Goal: Transaction & Acquisition: Obtain resource

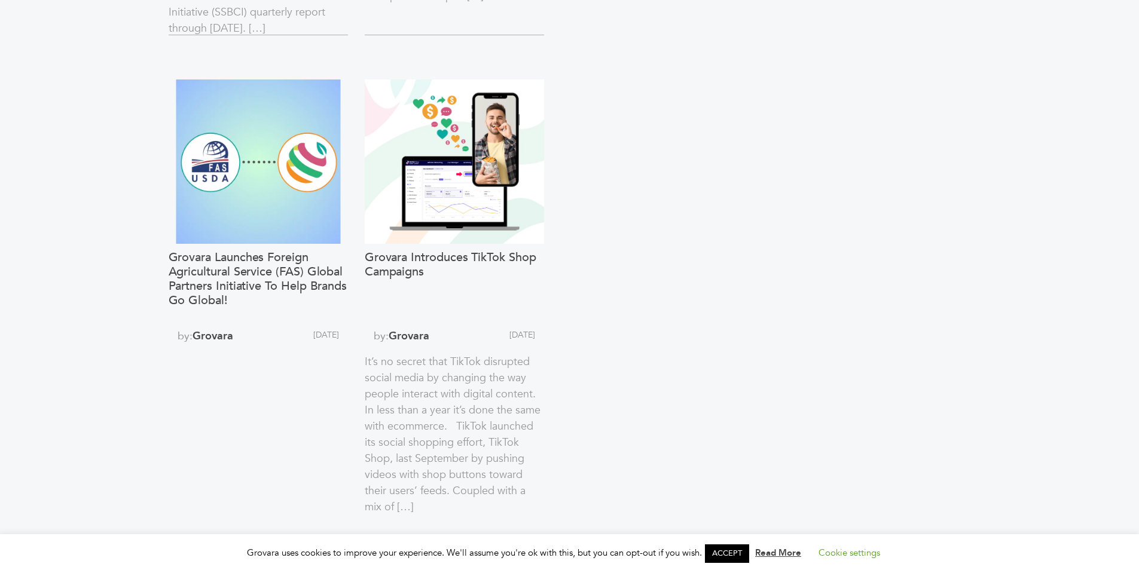
scroll to position [1687, 0]
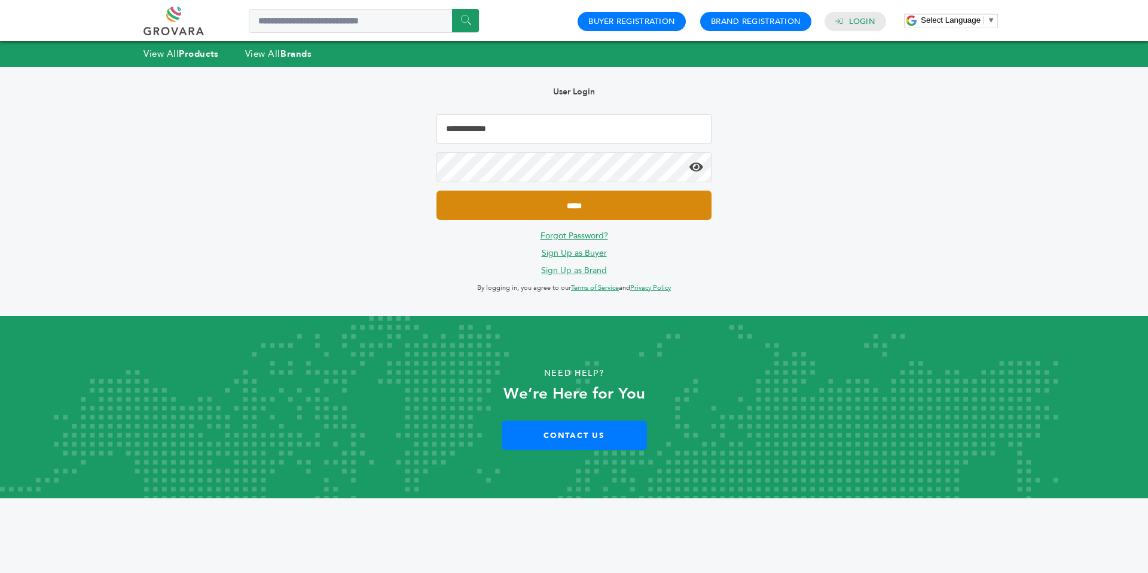
type input "**********"
click at [499, 212] on input "*****" at bounding box center [573, 205] width 275 height 29
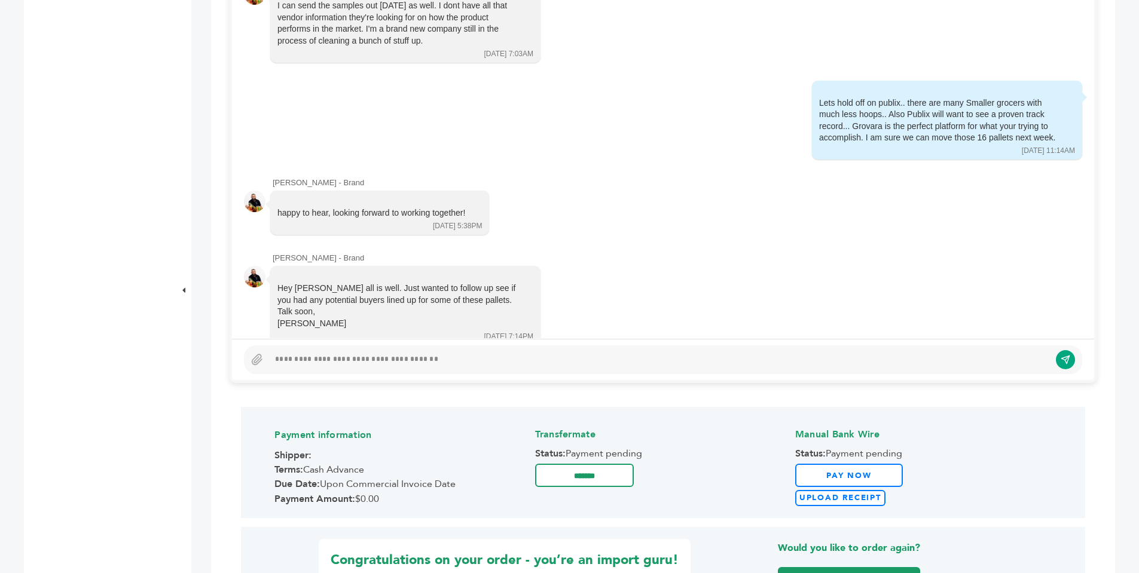
scroll to position [3445, 0]
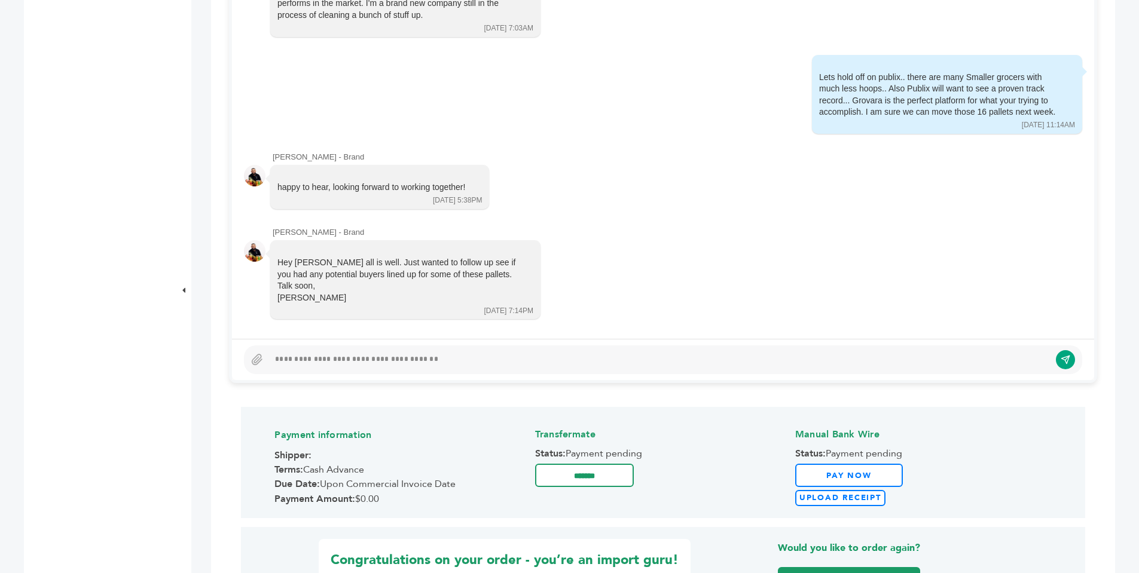
click at [286, 358] on div at bounding box center [659, 360] width 781 height 14
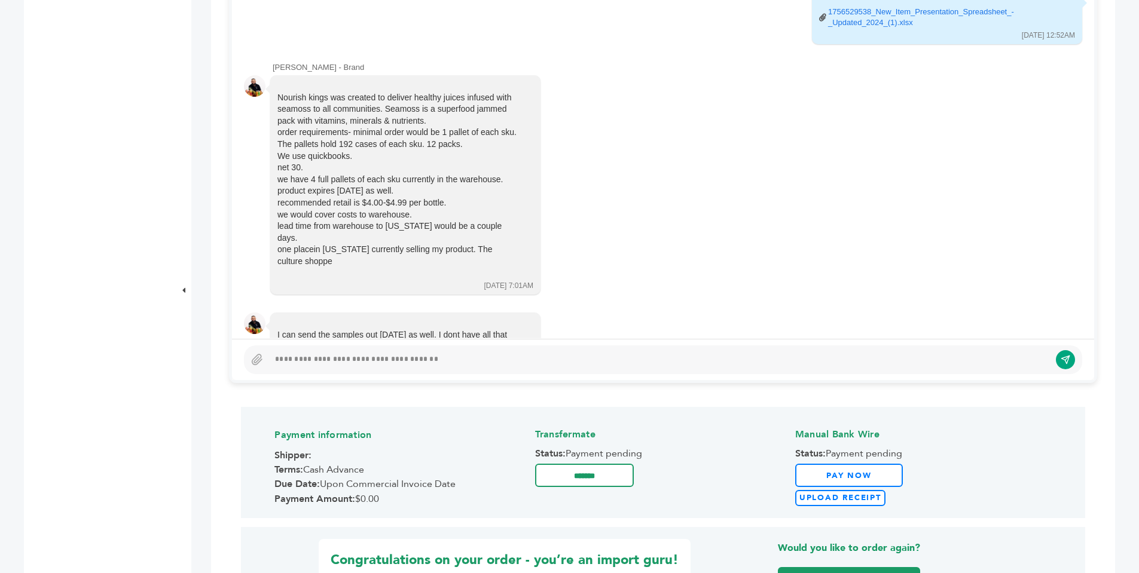
scroll to position [3084, 0]
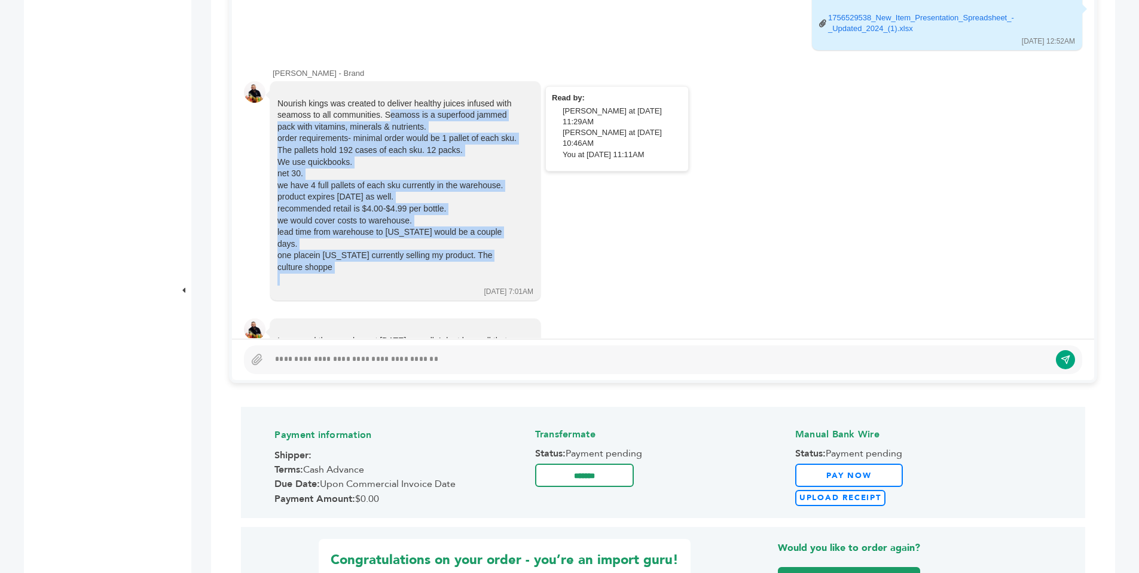
drag, startPoint x: 412, startPoint y: 281, endPoint x: 298, endPoint y: 126, distance: 192.7
click at [298, 126] on div "Nourish kings was created to deliver healthy juices infused with seamoss to all…" at bounding box center [396, 192] width 239 height 188
drag, startPoint x: 279, startPoint y: 112, endPoint x: 384, endPoint y: 277, distance: 195.5
click at [384, 277] on div "Nourish kings was created to deliver healthy juices infused with seamoss to all…" at bounding box center [396, 192] width 239 height 188
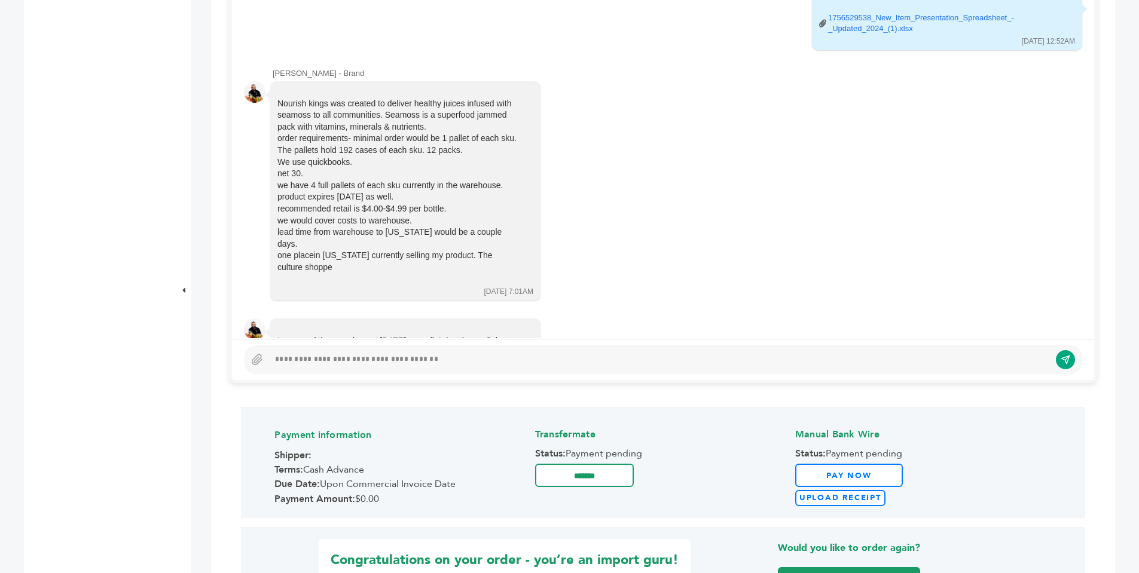
click at [384, 353] on div at bounding box center [659, 360] width 781 height 14
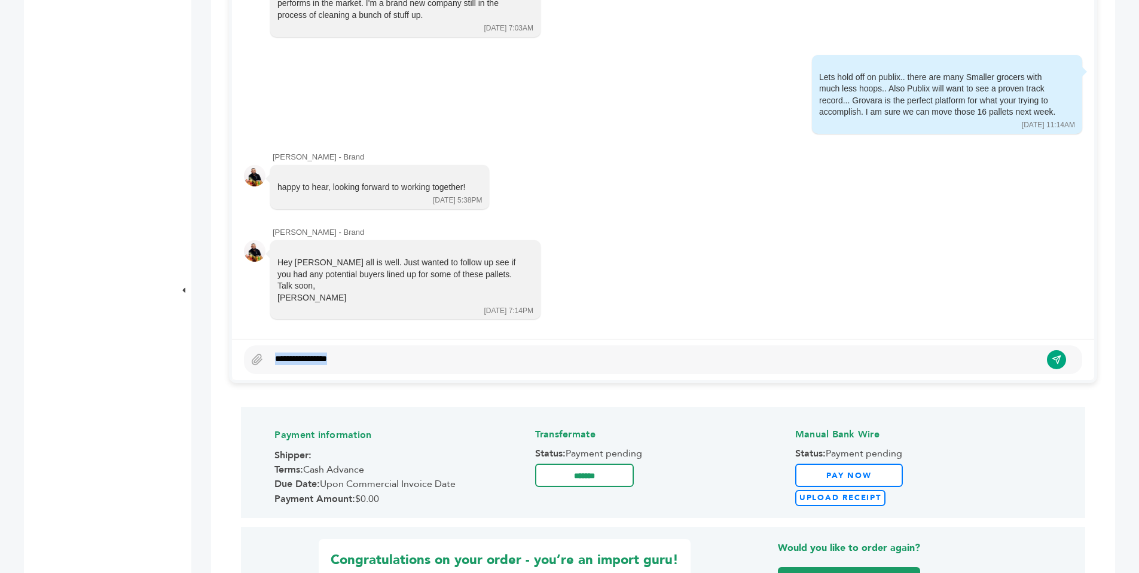
drag, startPoint x: 345, startPoint y: 362, endPoint x: 270, endPoint y: 370, distance: 76.3
click at [270, 370] on div "**********" at bounding box center [663, 359] width 838 height 29
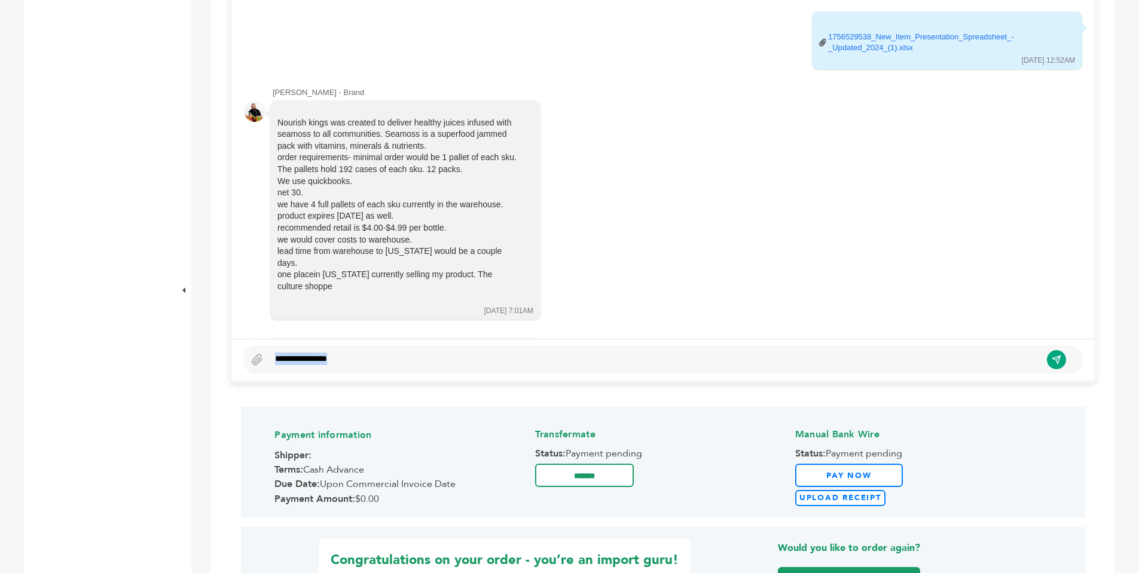
scroll to position [3071, 0]
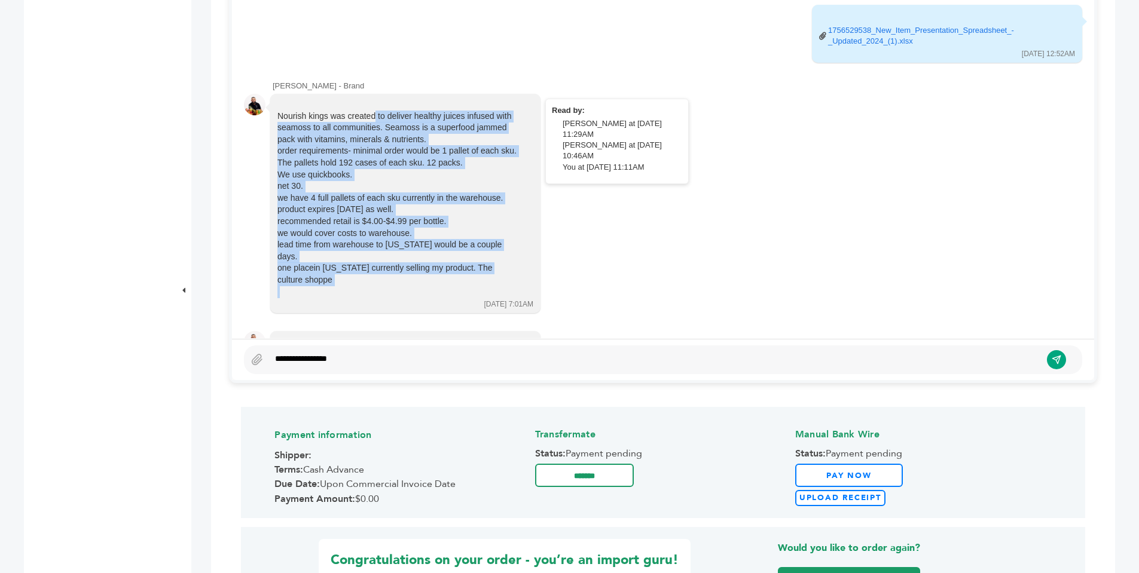
drag, startPoint x: 374, startPoint y: 288, endPoint x: 269, endPoint y: 115, distance: 201.7
click at [270, 115] on div "Nourish kings was created to deliver healthy juices infused with seamoss to all…" at bounding box center [405, 204] width 270 height 220
copy div "Nourish kings was created to deliver healthy juices infused with seamoss to all…"
click at [306, 363] on div "**********" at bounding box center [655, 360] width 772 height 14
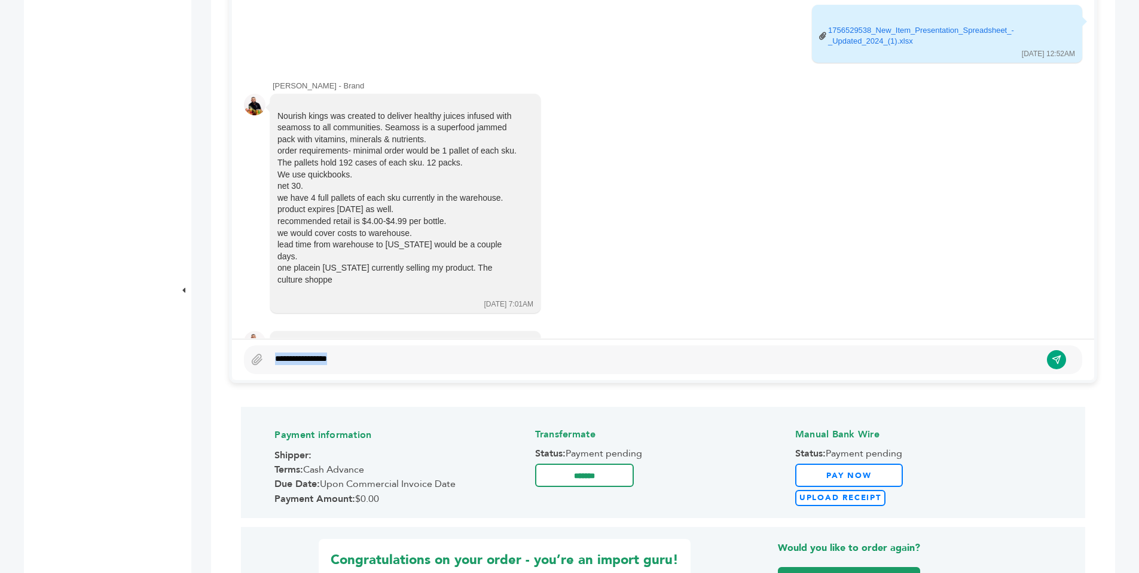
drag, startPoint x: 346, startPoint y: 361, endPoint x: 268, endPoint y: 368, distance: 78.0
click at [268, 368] on div "**********" at bounding box center [663, 359] width 838 height 29
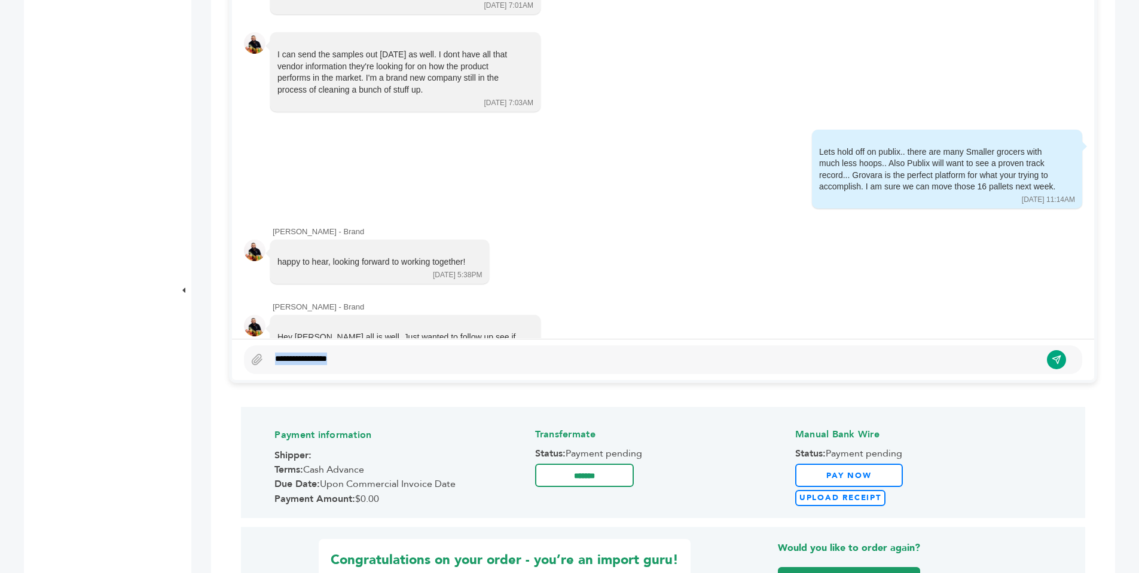
scroll to position [3445, 0]
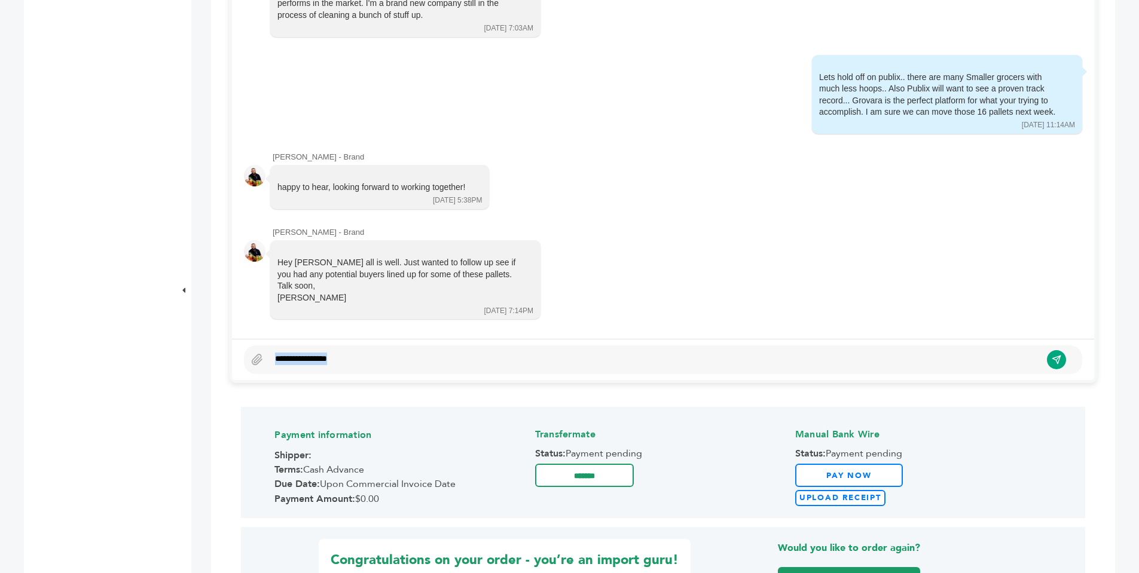
click at [350, 360] on div "**********" at bounding box center [655, 360] width 772 height 14
drag, startPoint x: 350, startPoint y: 360, endPoint x: 272, endPoint y: 356, distance: 77.8
click at [272, 356] on div "**********" at bounding box center [655, 360] width 772 height 14
click at [1057, 362] on icon "submit" at bounding box center [1056, 360] width 8 height 8
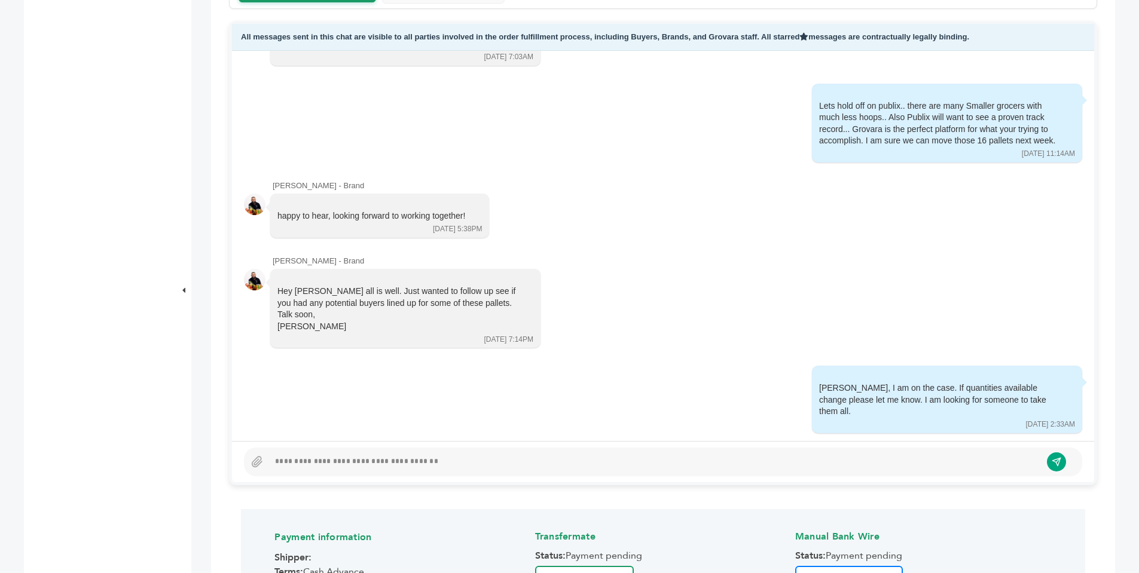
scroll to position [3178, 0]
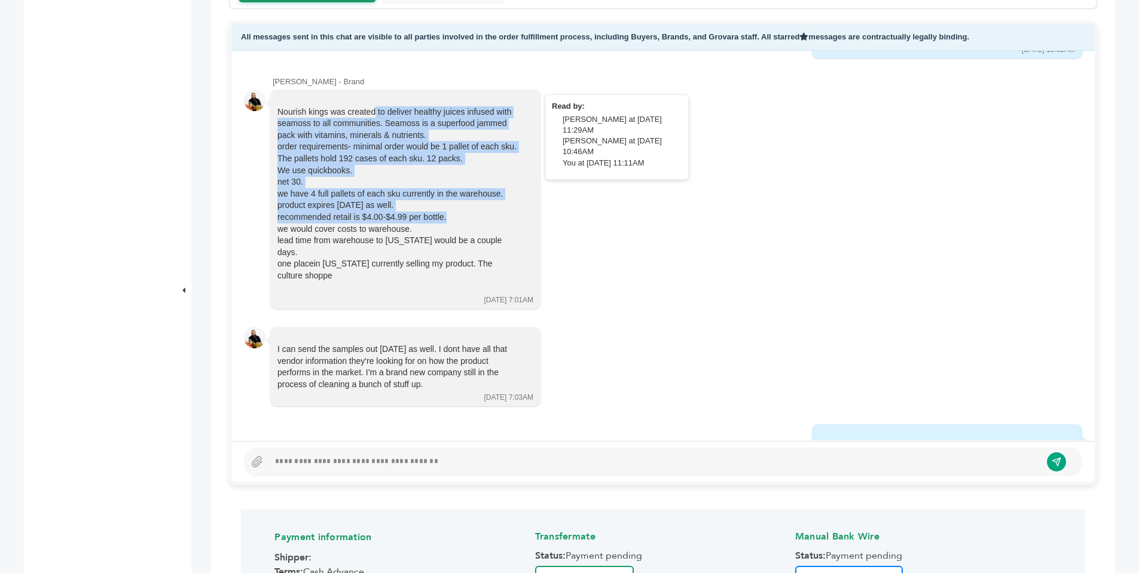
drag, startPoint x: 277, startPoint y: 124, endPoint x: 450, endPoint y: 225, distance: 200.1
click at [450, 225] on div "Nourish kings was created to deliver healthy juices infused with seamoss to all…" at bounding box center [396, 200] width 239 height 188
copy div "Nourish kings was created to deliver healthy juices infused with seamoss to all…"
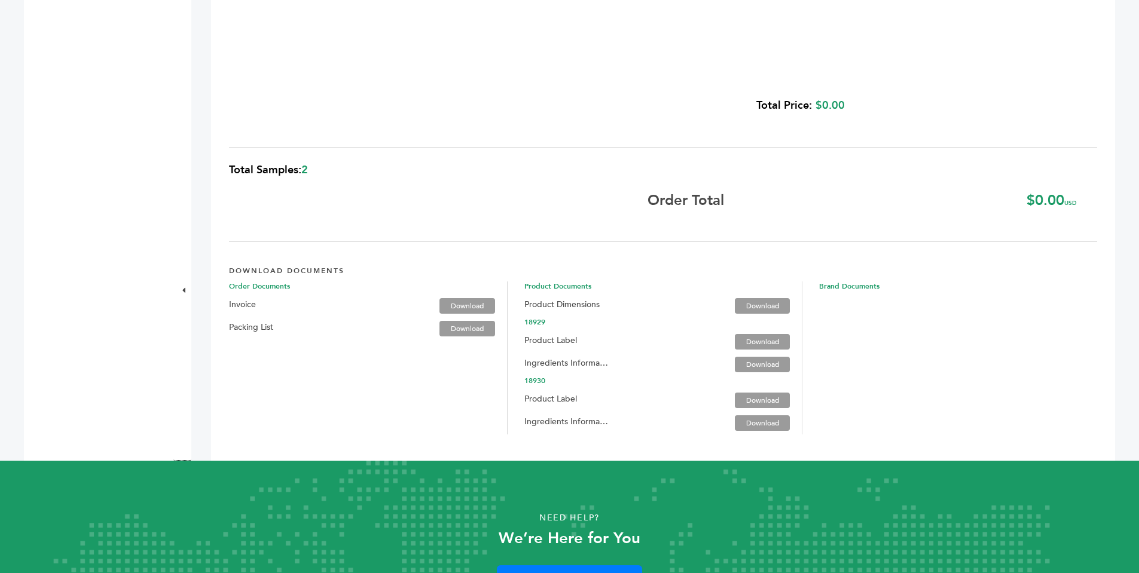
scroll to position [1606, 0]
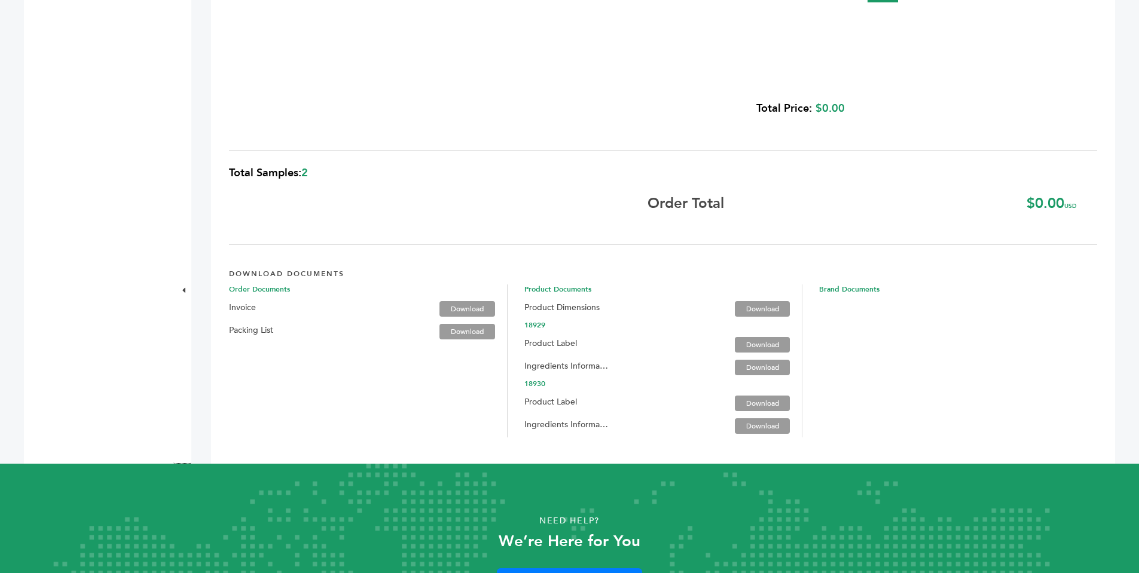
click at [744, 350] on link "Download" at bounding box center [762, 345] width 55 height 16
click at [744, 369] on link "Download" at bounding box center [762, 368] width 55 height 16
click at [746, 404] on link "Download" at bounding box center [762, 404] width 55 height 16
click at [748, 429] on link "Download" at bounding box center [762, 426] width 55 height 16
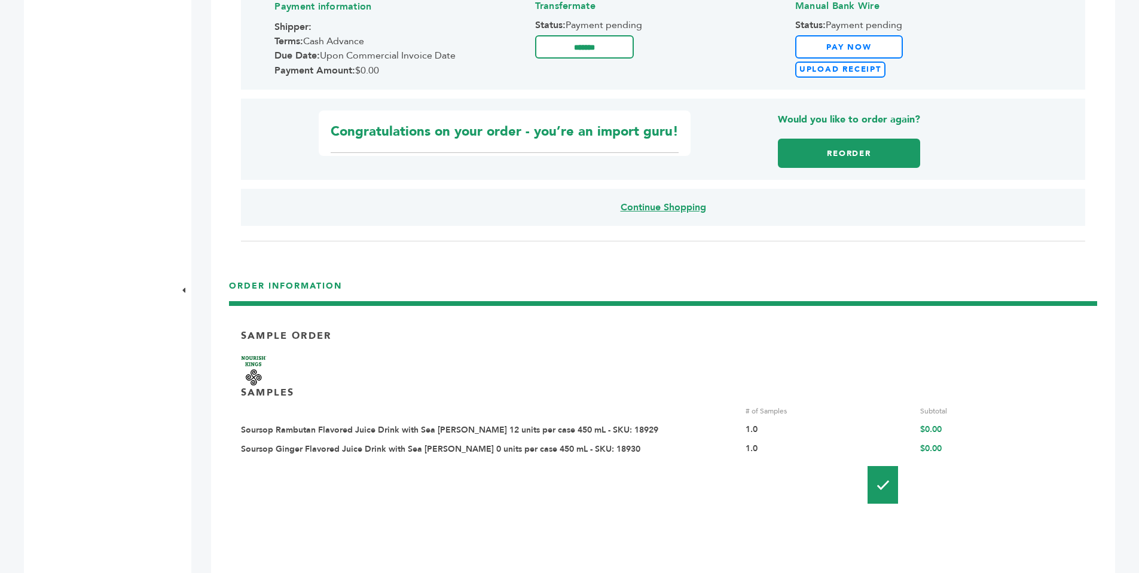
scroll to position [772, 0]
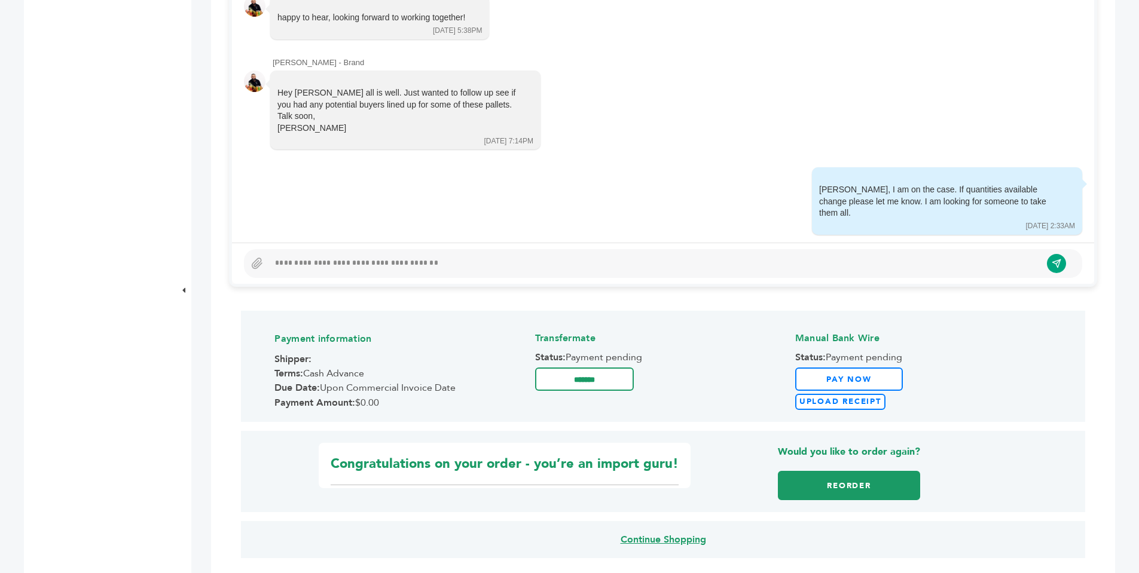
drag, startPoint x: 1143, startPoint y: 218, endPoint x: 1007, endPoint y: 69, distance: 201.8
click at [1007, 69] on div "tim McMenamin - Brand Hey Scott, hope all is well. Just wanted to follow up see…" at bounding box center [663, 104] width 838 height 94
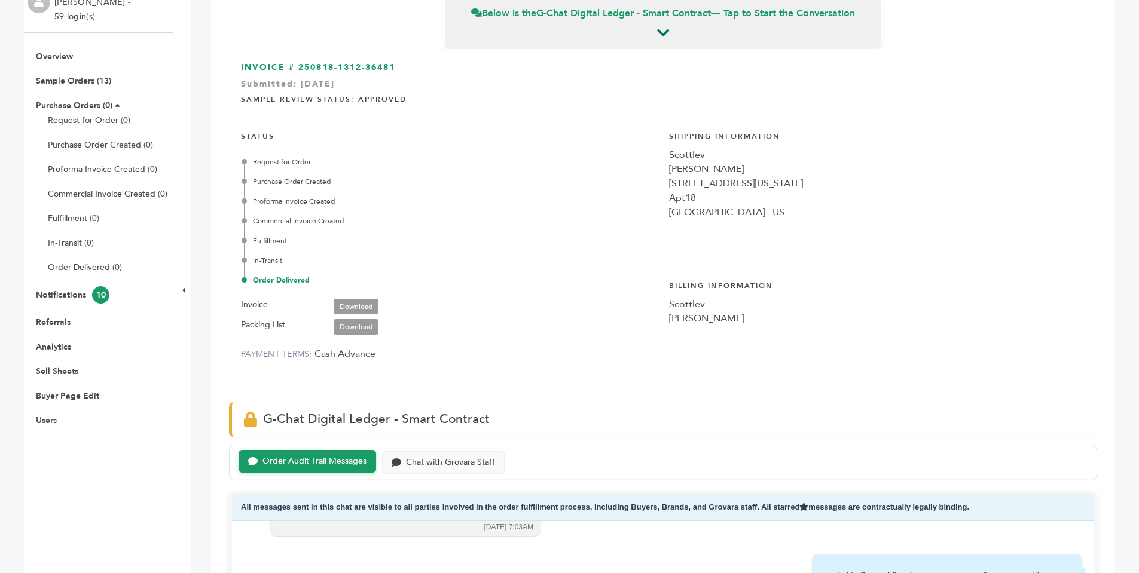
scroll to position [0, 0]
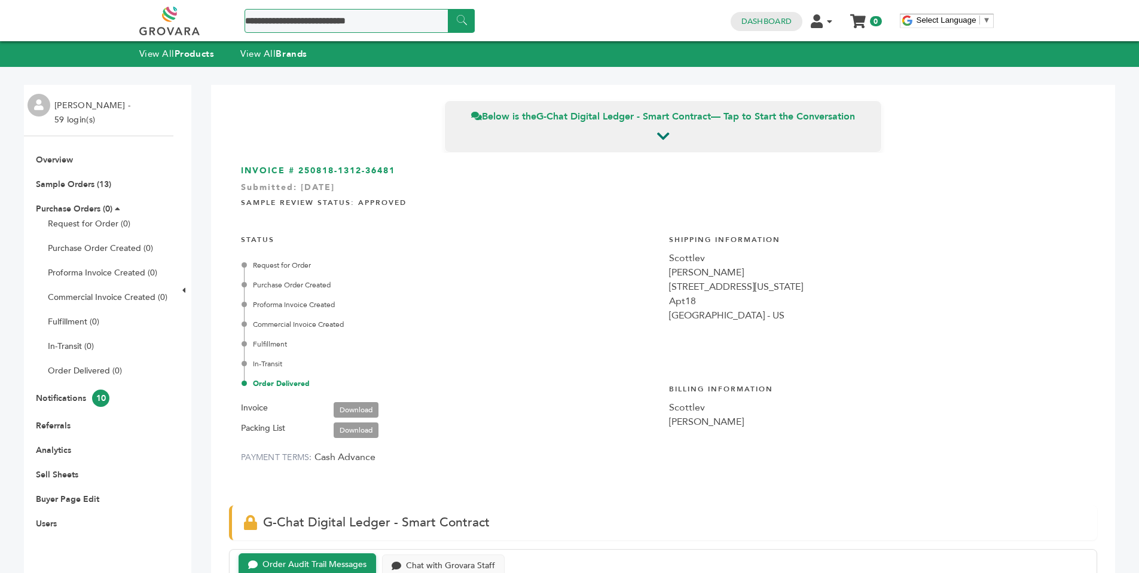
click at [334, 26] on input "Search a product or brand..." at bounding box center [359, 21] width 230 height 24
type input "**********"
click at [463, 23] on input "******" at bounding box center [461, 20] width 27 height 23
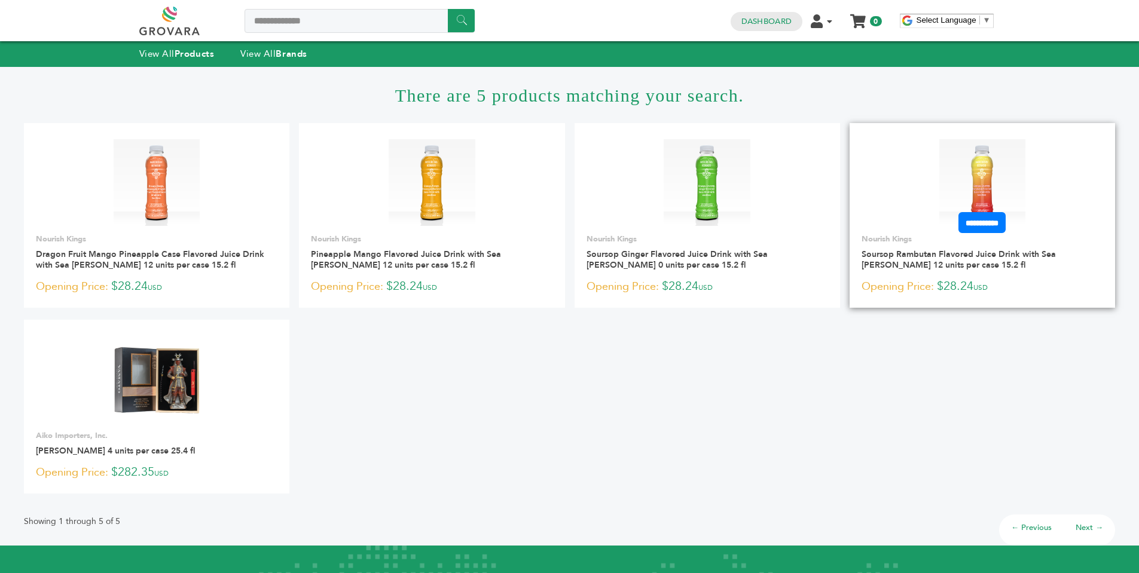
click at [915, 203] on link at bounding box center [981, 183] width 265 height 102
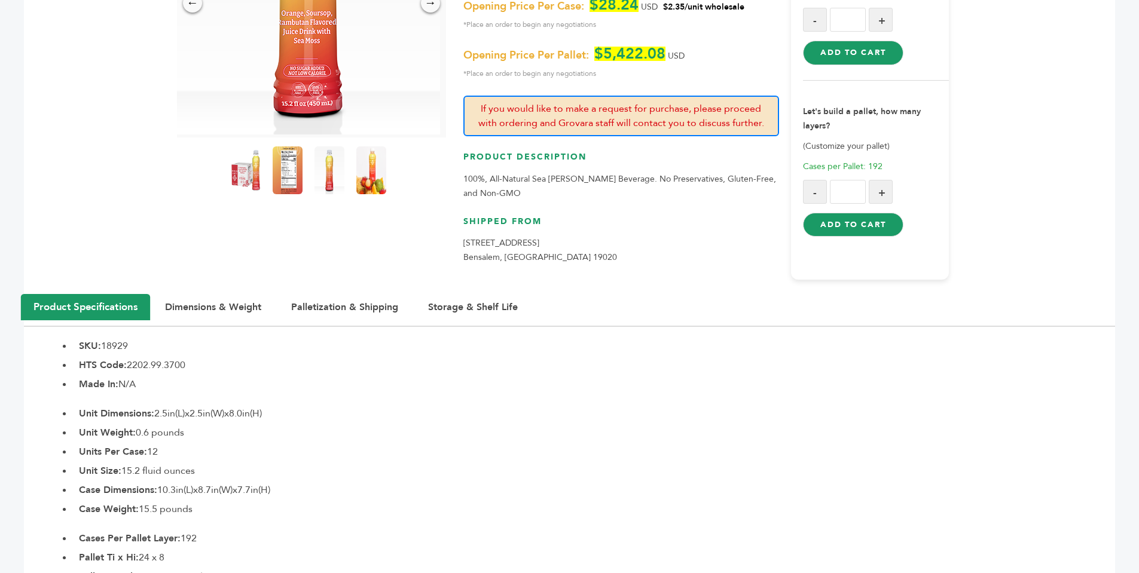
scroll to position [264, 0]
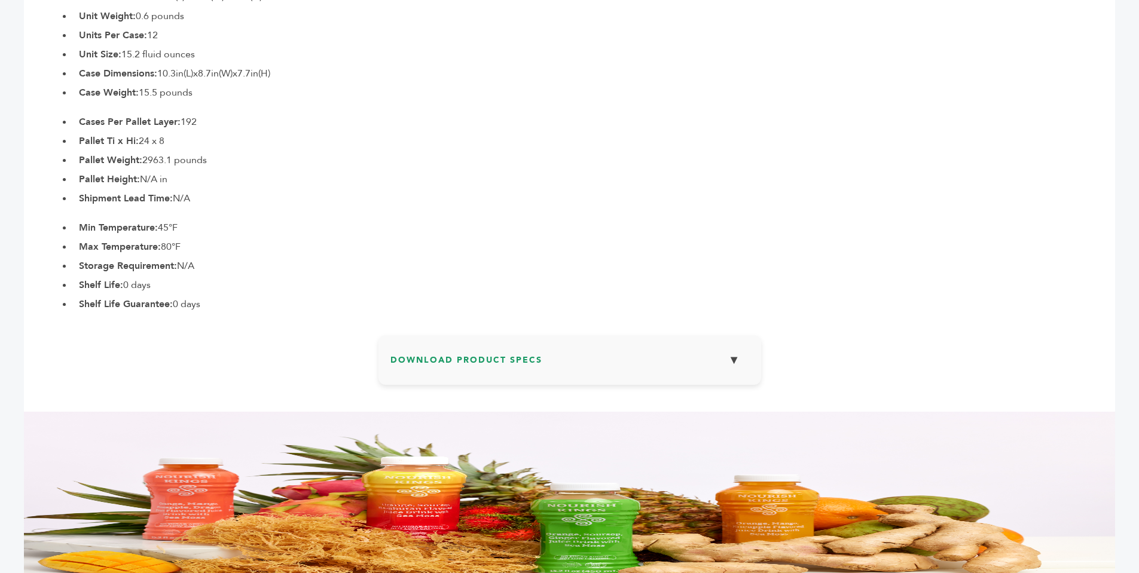
drag, startPoint x: 1143, startPoint y: 111, endPoint x: 1097, endPoint y: 365, distance: 258.3
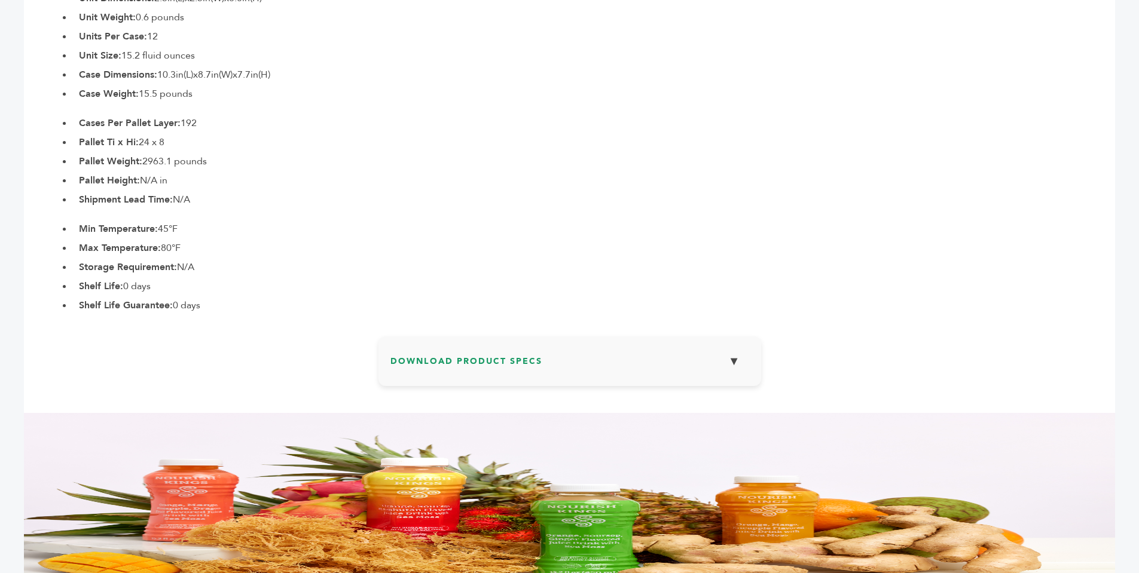
click at [636, 365] on h3 "Download Product Specs ▼" at bounding box center [569, 365] width 359 height 35
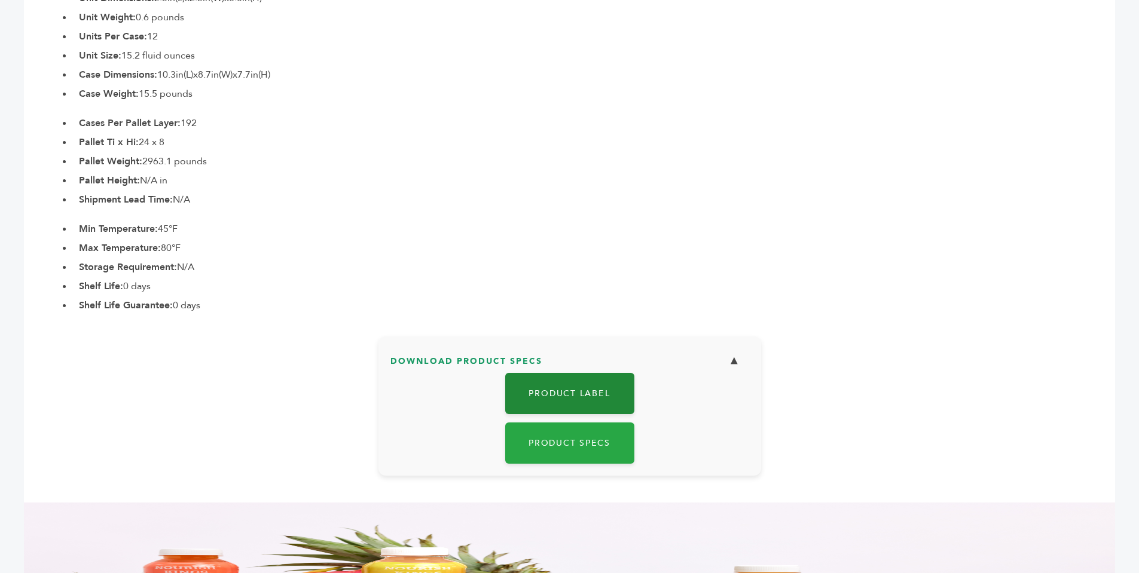
click at [592, 388] on link "Product Label" at bounding box center [569, 393] width 129 height 41
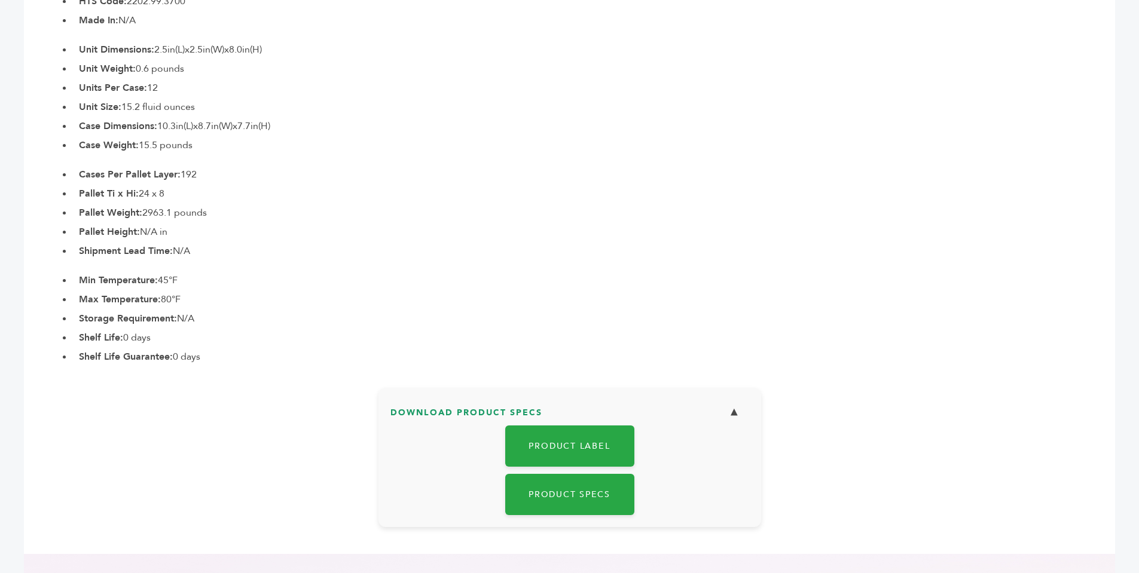
scroll to position [729, 0]
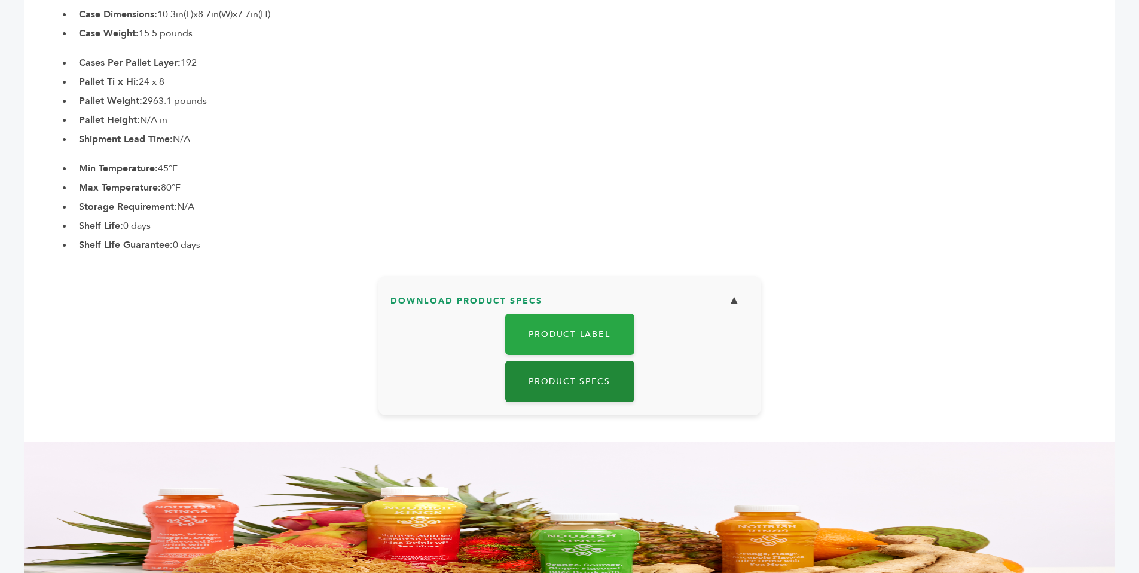
click at [617, 395] on link "Product Specs" at bounding box center [569, 381] width 129 height 41
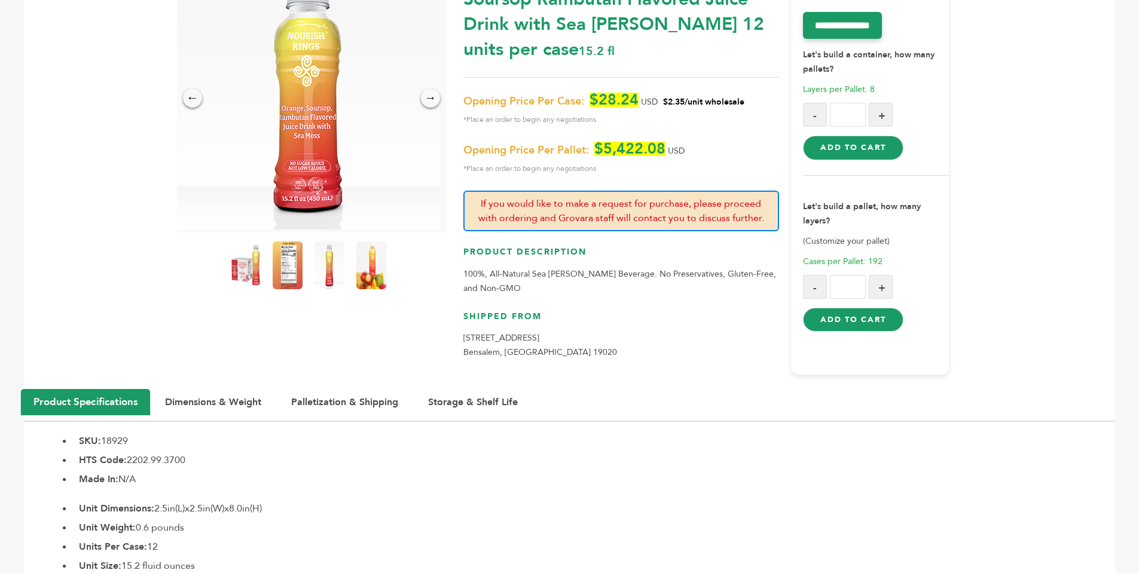
scroll to position [0, 0]
